Goal: Obtain resource: Obtain resource

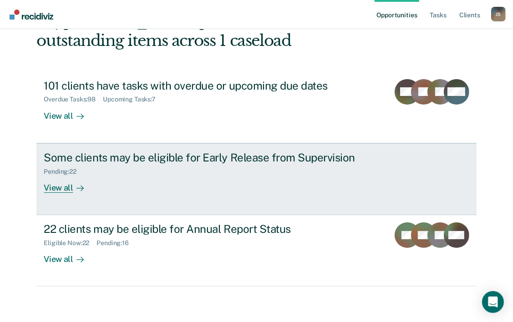
scroll to position [64, 0]
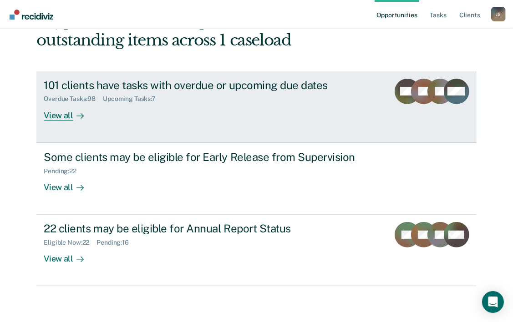
click at [197, 95] on div "Overdue Tasks : 98 Upcoming Tasks : 7" at bounding box center [203, 96] width 319 height 11
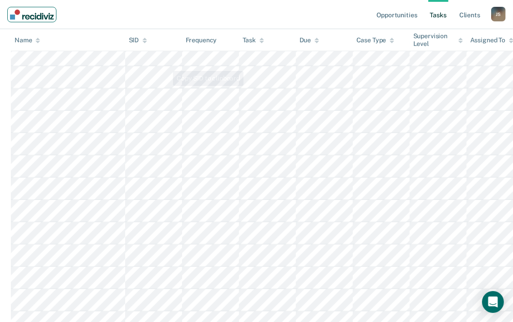
scroll to position [910, 0]
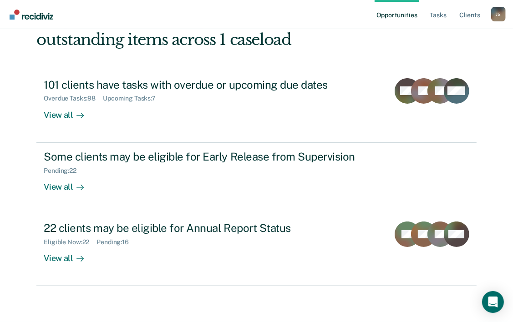
scroll to position [64, 0]
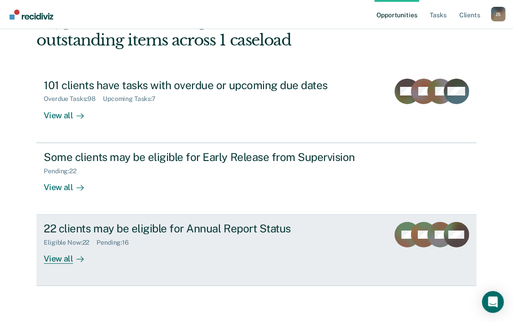
click at [169, 233] on div "22 clients may be eligible for Annual Report Status" at bounding box center [203, 228] width 319 height 13
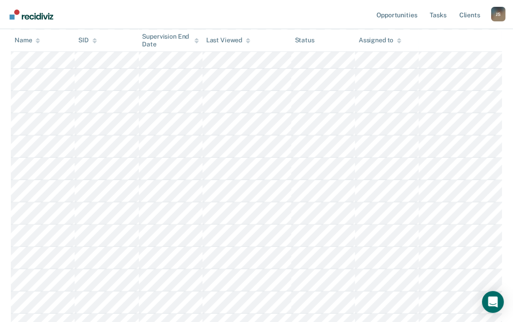
scroll to position [228, 0]
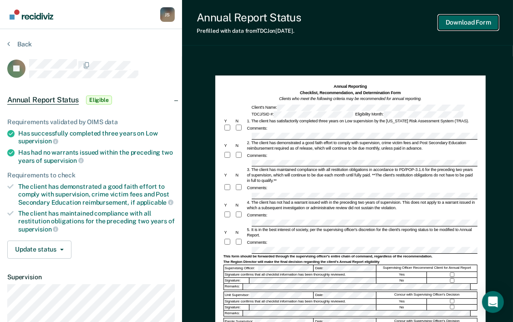
click at [453, 26] on button "Download Form" at bounding box center [468, 22] width 60 height 15
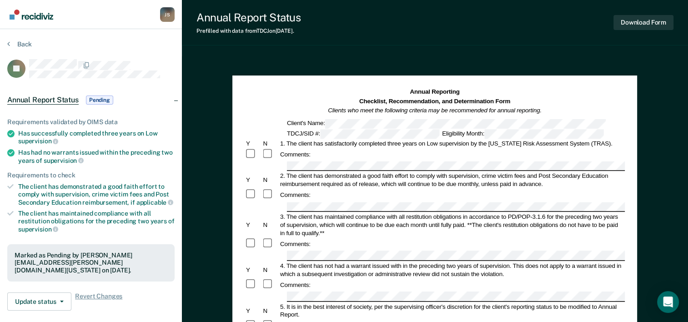
click at [345, 160] on div "Comments:" at bounding box center [435, 154] width 380 height 12
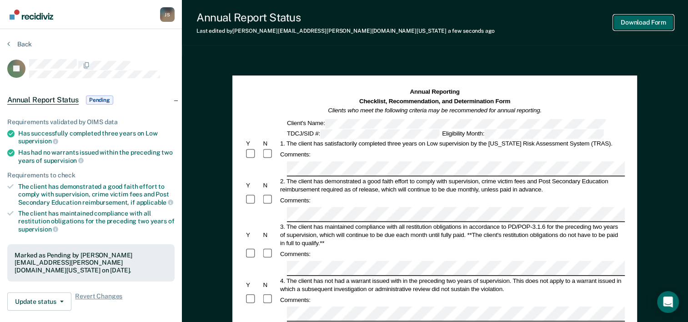
click at [519, 24] on button "Download Form" at bounding box center [644, 22] width 60 height 15
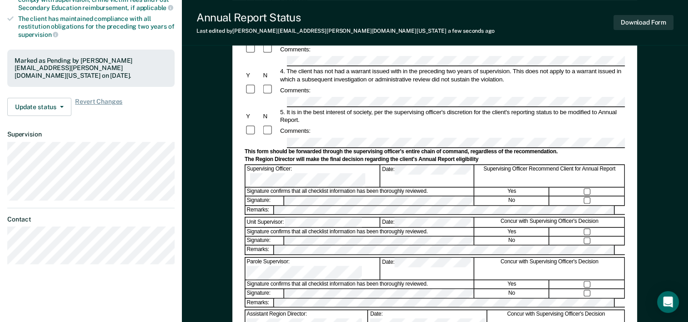
scroll to position [228, 0]
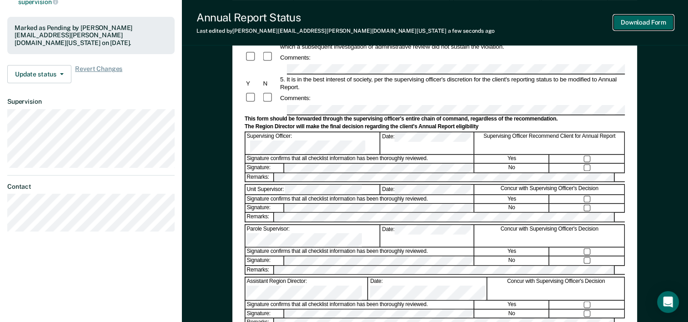
click at [519, 25] on button "Download Form" at bounding box center [644, 22] width 60 height 15
